Goal: Book appointment/travel/reservation

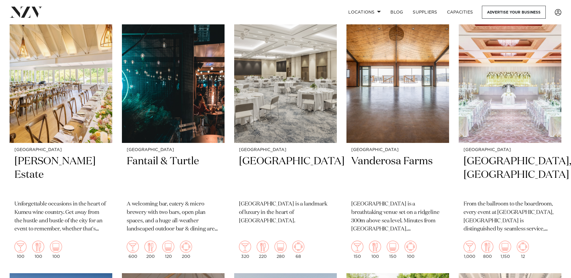
scroll to position [451, 0]
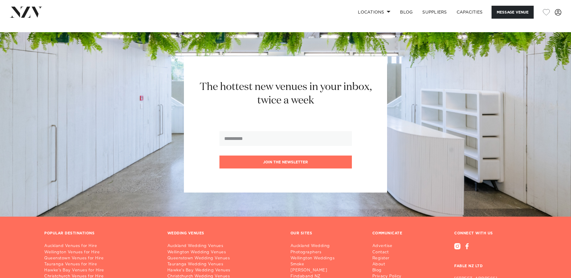
scroll to position [1203, 0]
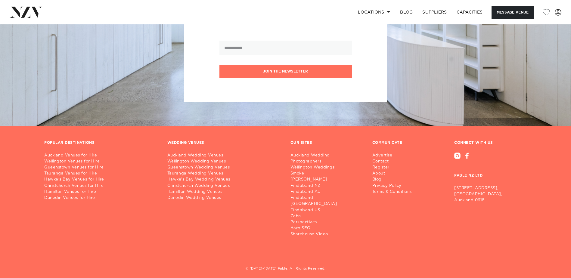
scroll to position [1342, 0]
